Goal: Use online tool/utility: Use online tool/utility

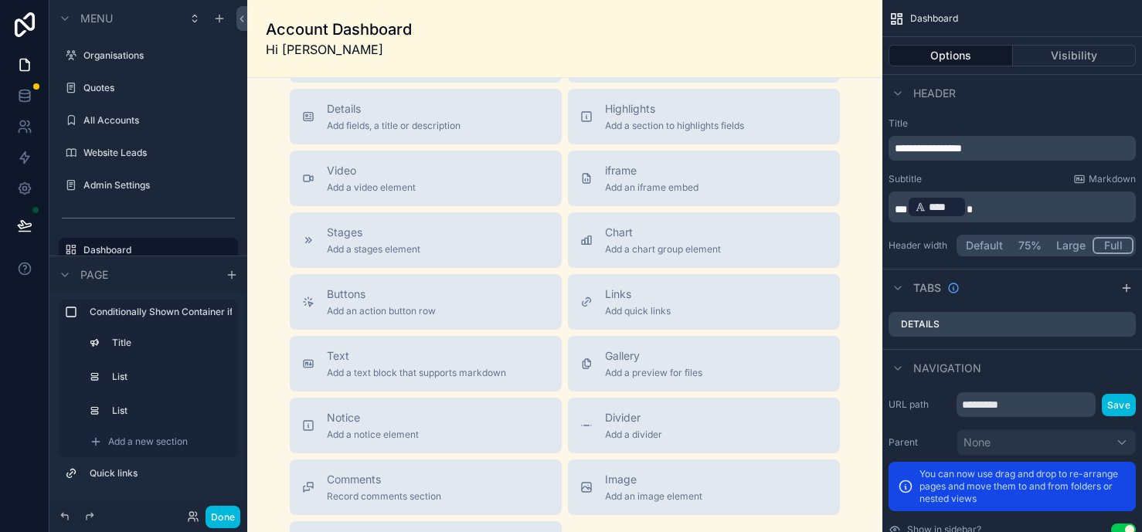
scroll to position [461, 0]
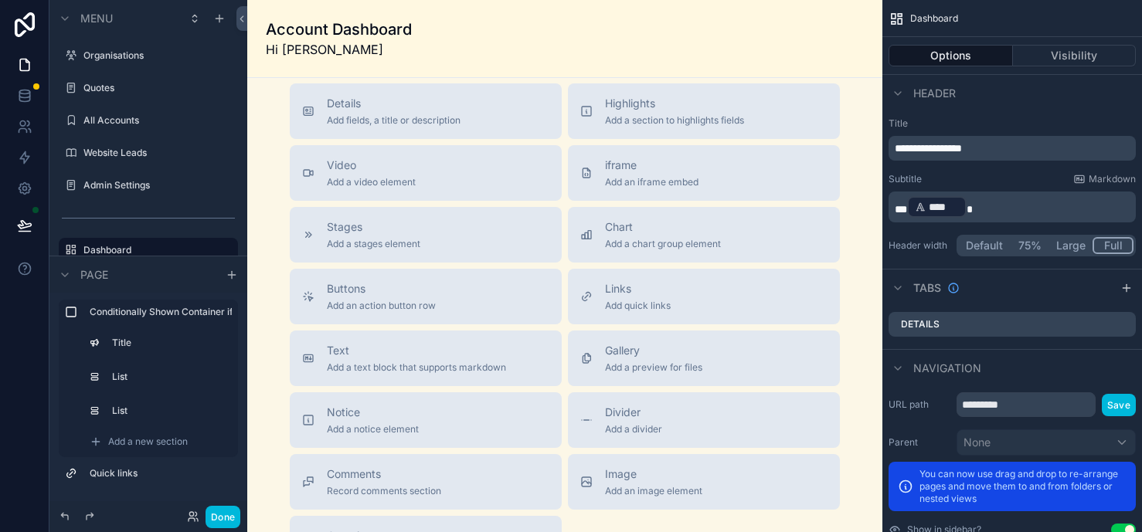
click at [718, 186] on button "iframe Add an iframe embed" at bounding box center [704, 173] width 272 height 56
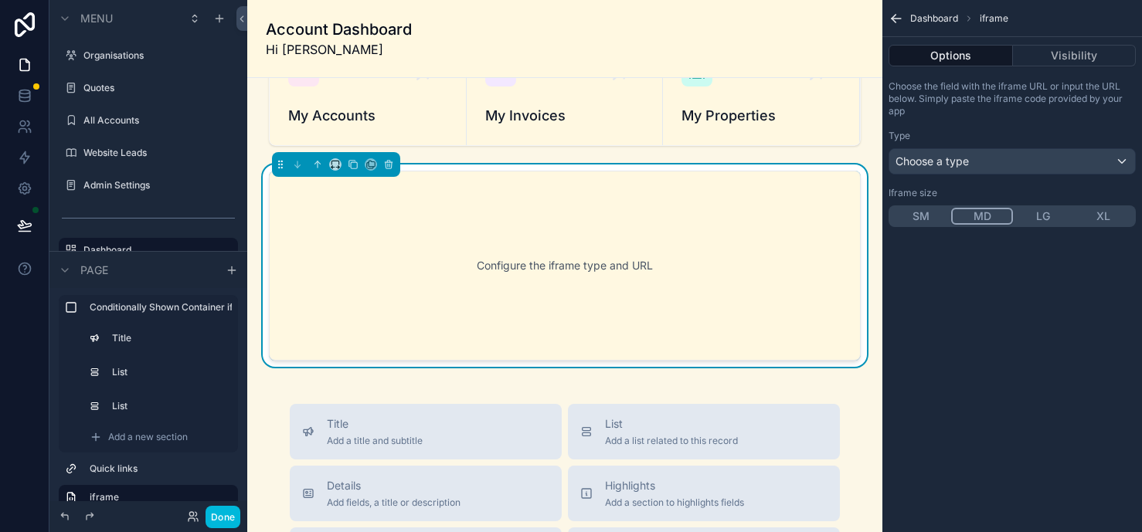
scroll to position [293, 0]
click at [918, 149] on div "Choose a type" at bounding box center [1012, 161] width 246 height 25
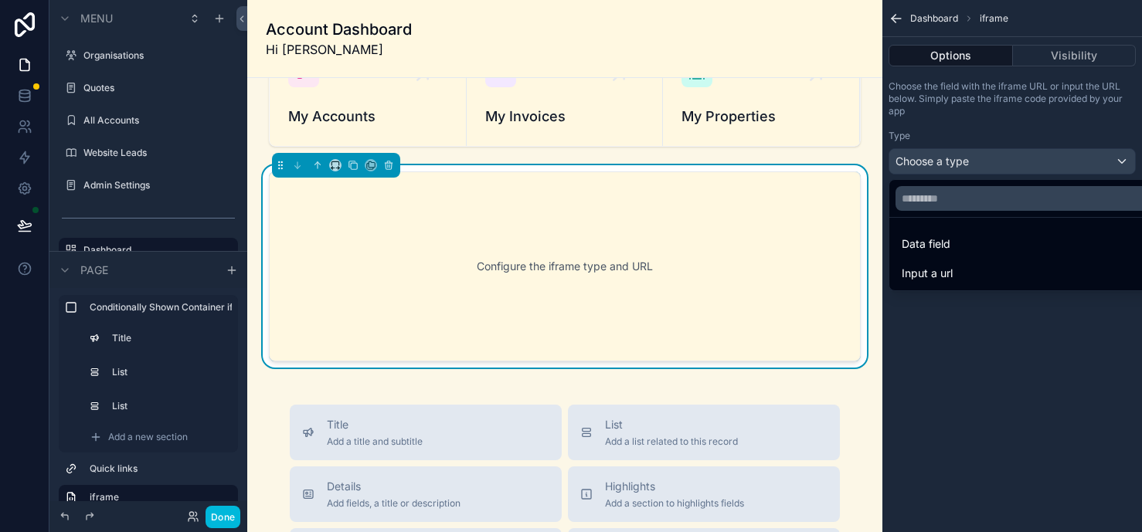
drag, startPoint x: 389, startPoint y: 168, endPoint x: 406, endPoint y: 162, distance: 18.1
click at [406, 162] on div "Tasks You're all up to date My Accounts My Invoices My Properties Configure the…" at bounding box center [564, 431] width 635 height 1293
click at [956, 192] on input "text" at bounding box center [1029, 198] width 269 height 25
click at [935, 278] on span "Input a url" at bounding box center [926, 273] width 51 height 19
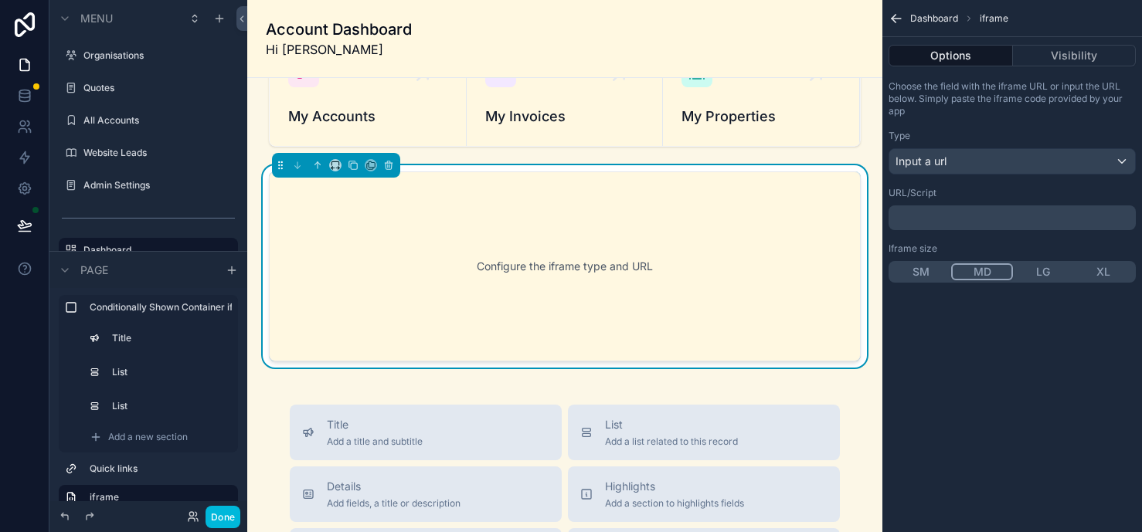
click at [925, 220] on p "﻿" at bounding box center [1013, 218] width 238 height 12
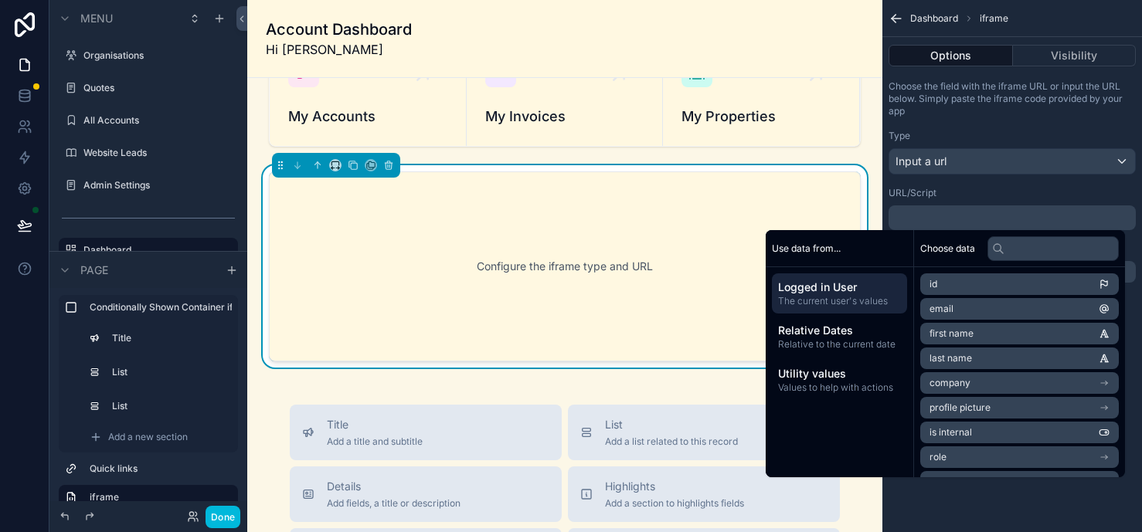
scroll to position [0, 0]
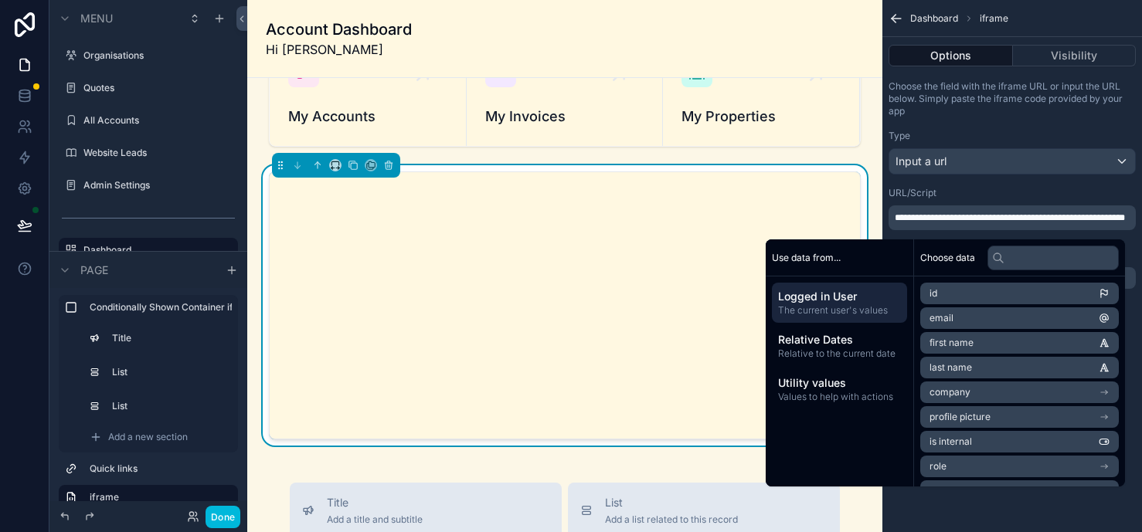
click at [977, 223] on p "**********" at bounding box center [1013, 218] width 238 height 12
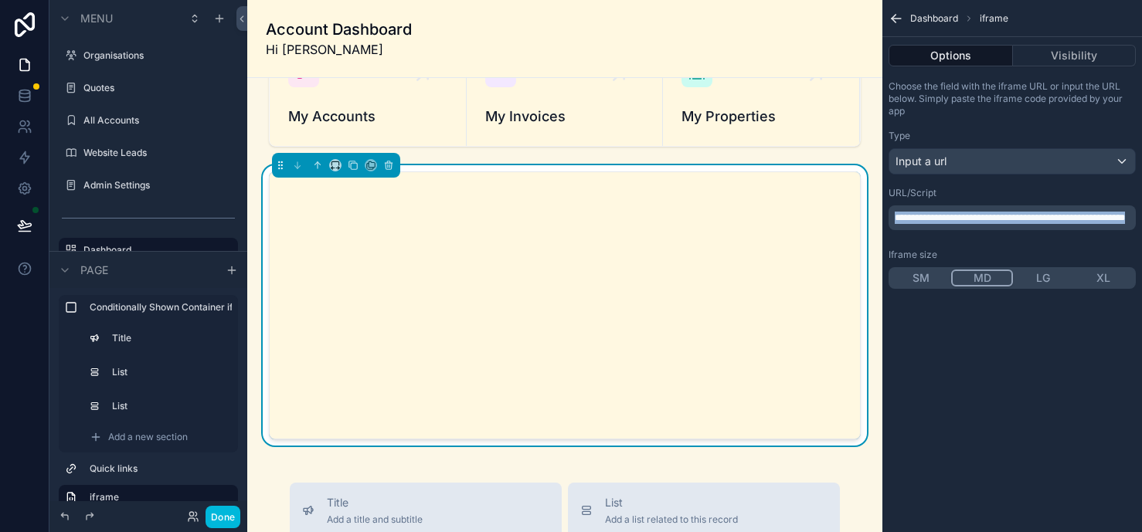
drag, startPoint x: 973, startPoint y: 226, endPoint x: 868, endPoint y: 207, distance: 106.7
click at [868, 207] on div "Organisations Quotes All Accounts Website Leads Admin Settings Dashboard Proper…" at bounding box center [694, 266] width 894 height 532
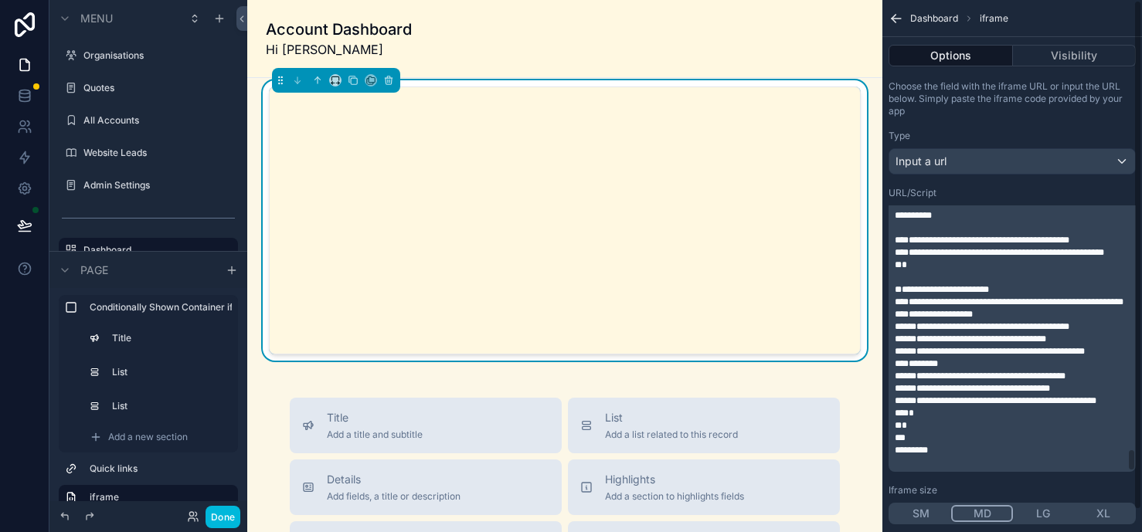
scroll to position [22, 0]
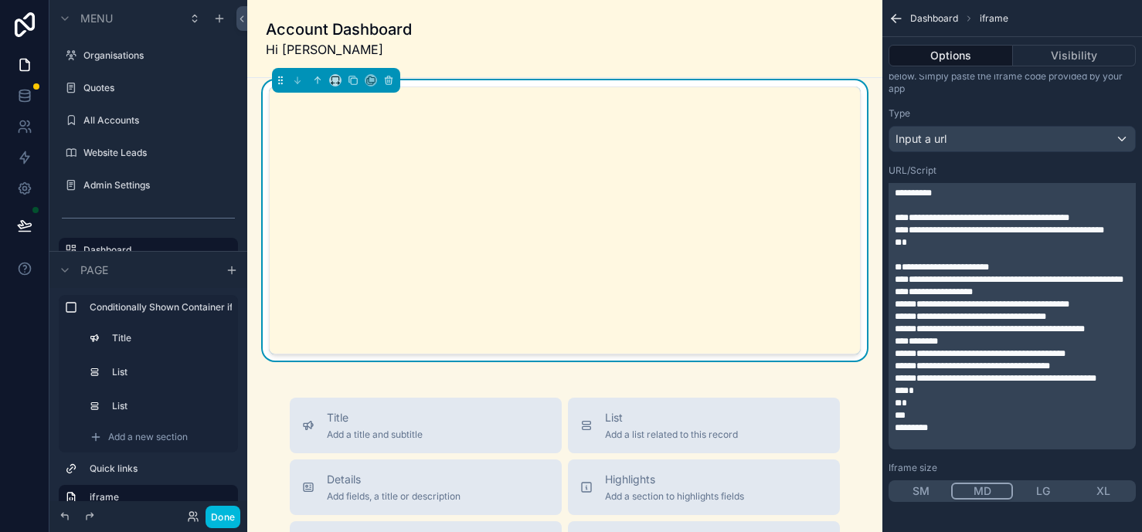
click at [1043, 486] on button "LG" at bounding box center [1043, 491] width 60 height 17
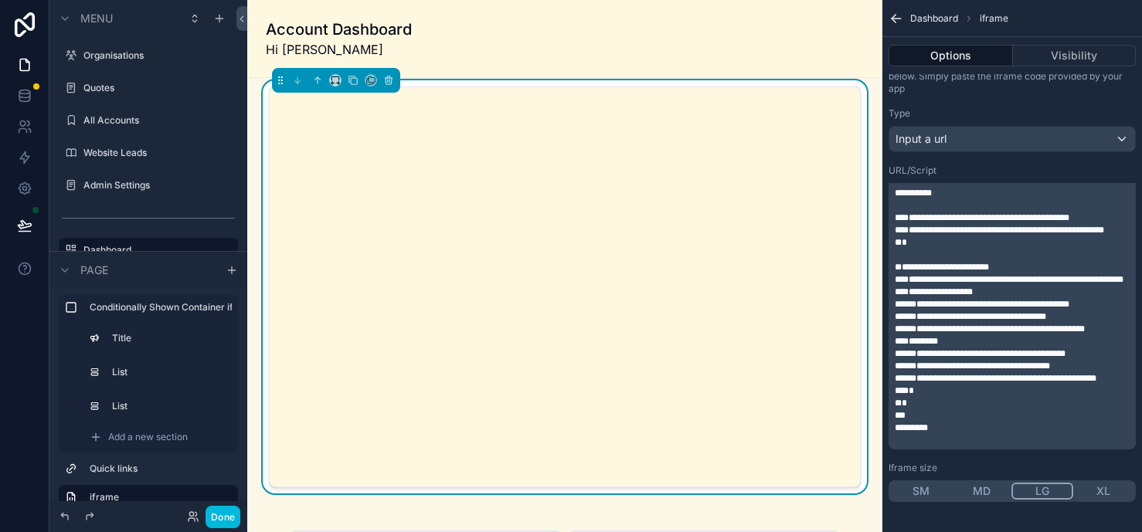
click at [1092, 485] on button "XL" at bounding box center [1103, 491] width 60 height 17
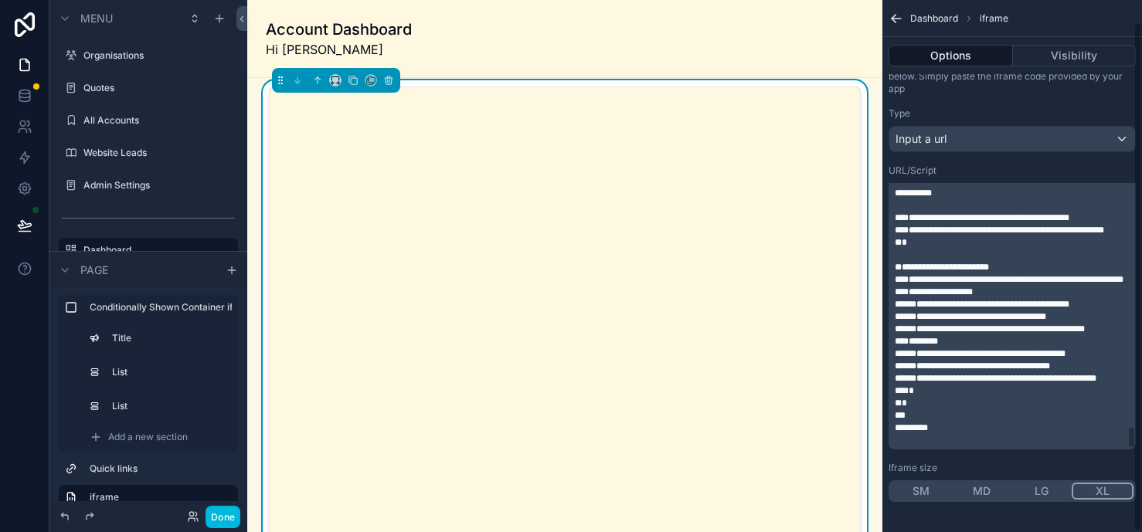
click at [916, 488] on button "SM" at bounding box center [921, 491] width 60 height 17
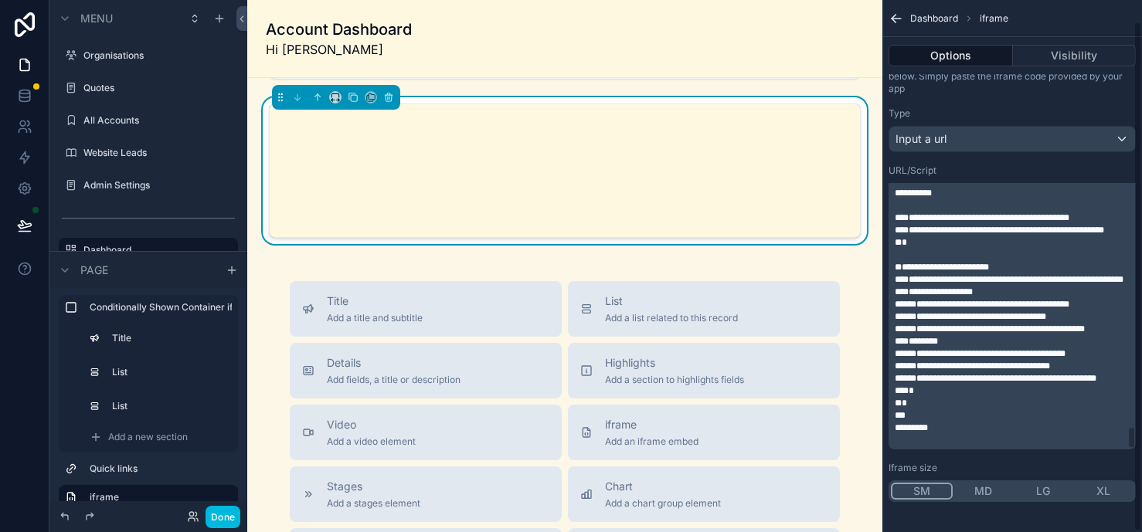
scroll to position [358, 0]
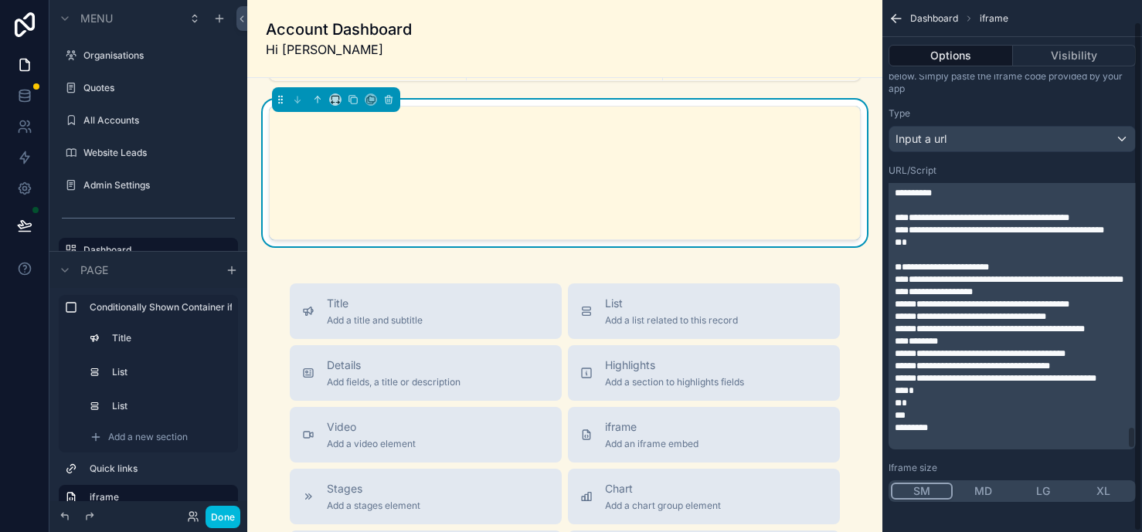
click at [970, 436] on p "﻿" at bounding box center [1013, 440] width 238 height 12
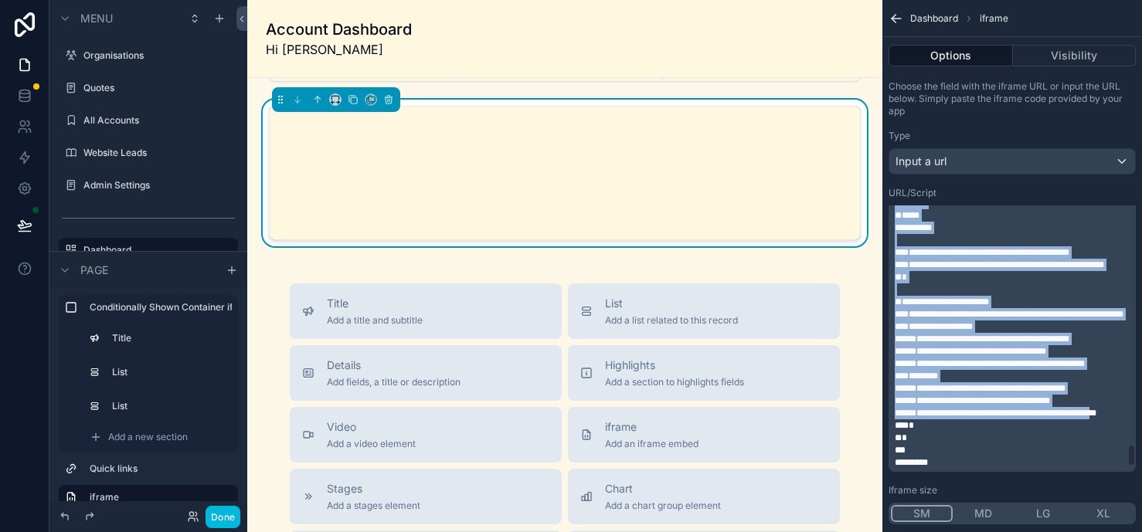
scroll to position [2829, 0]
drag, startPoint x: 897, startPoint y: 209, endPoint x: 1114, endPoint y: 471, distance: 340.7
click at [1114, 471] on div "**********" at bounding box center [1012, 302] width 260 height 456
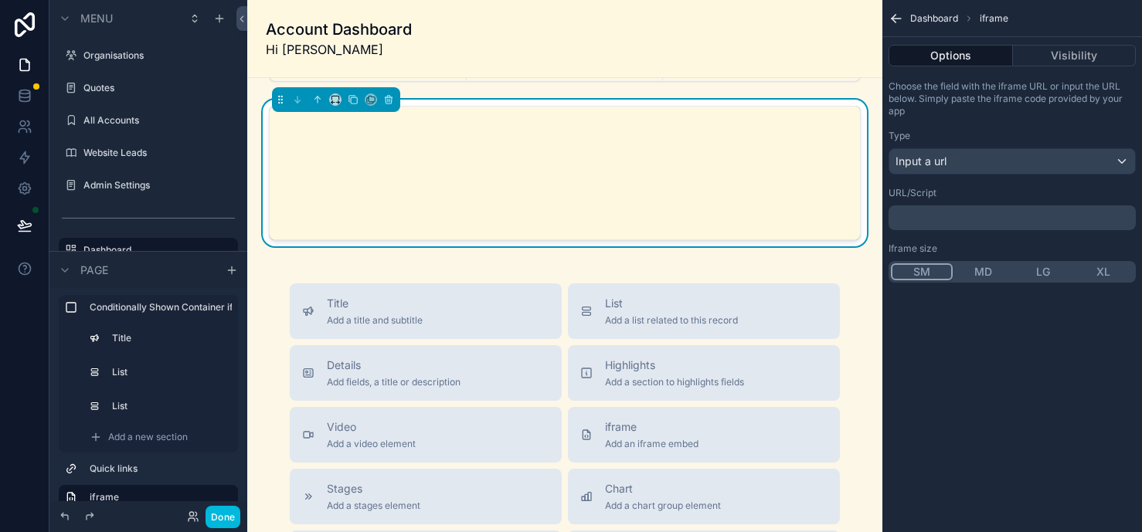
scroll to position [0, 0]
